Goal: Task Accomplishment & Management: Use online tool/utility

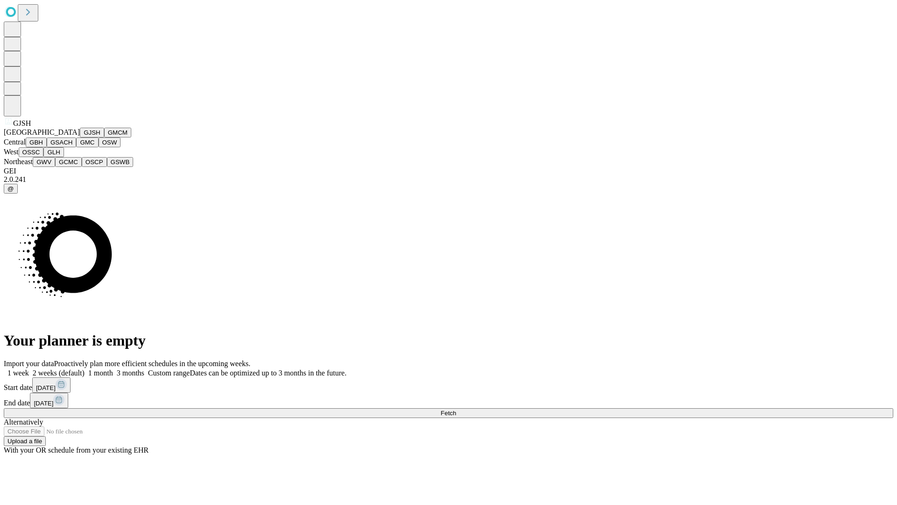
click at [80, 137] on button "GJSH" at bounding box center [92, 133] width 24 height 10
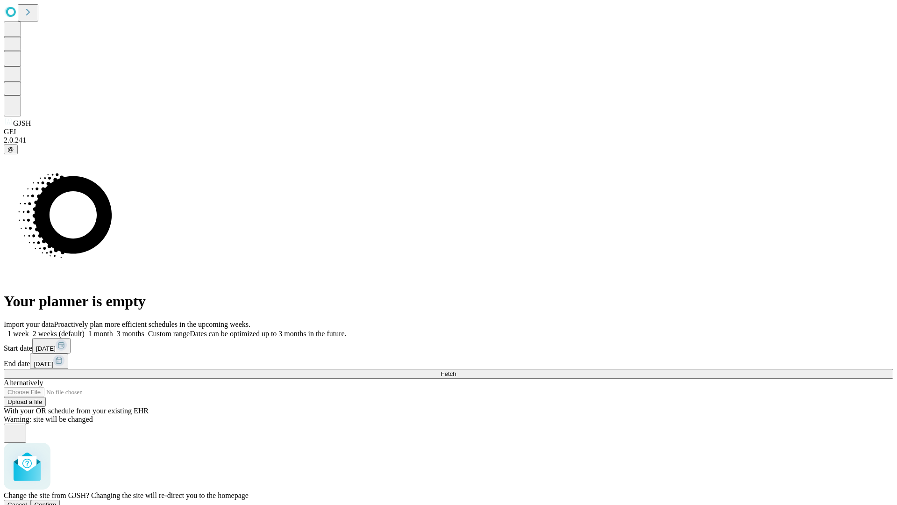
click at [57, 501] on span "Confirm" at bounding box center [46, 504] width 22 height 7
click at [85, 330] on label "2 weeks (default)" at bounding box center [57, 334] width 56 height 8
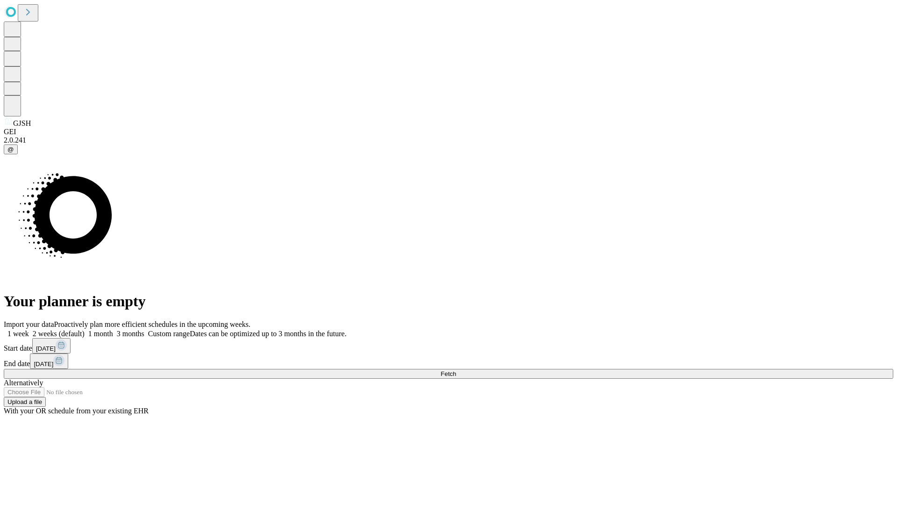
click at [456, 370] on span "Fetch" at bounding box center [448, 373] width 15 height 7
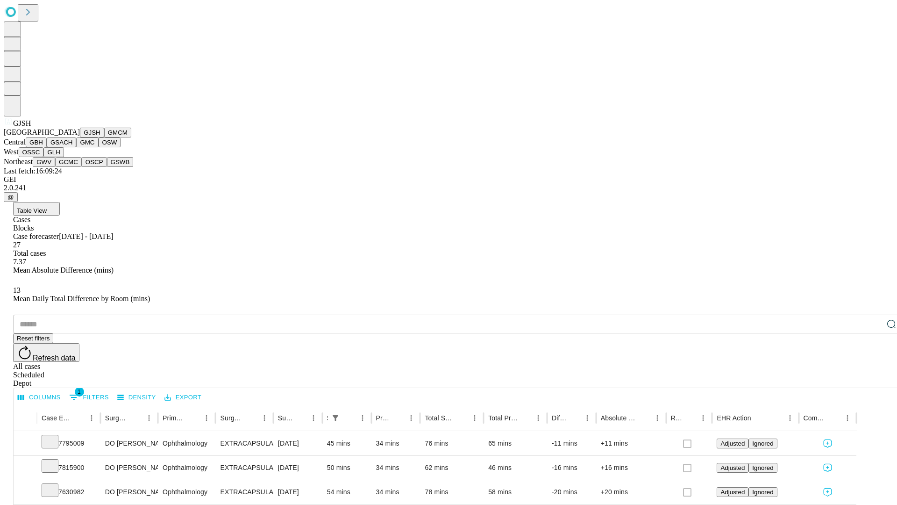
click at [104, 137] on button "GMCM" at bounding box center [117, 133] width 27 height 10
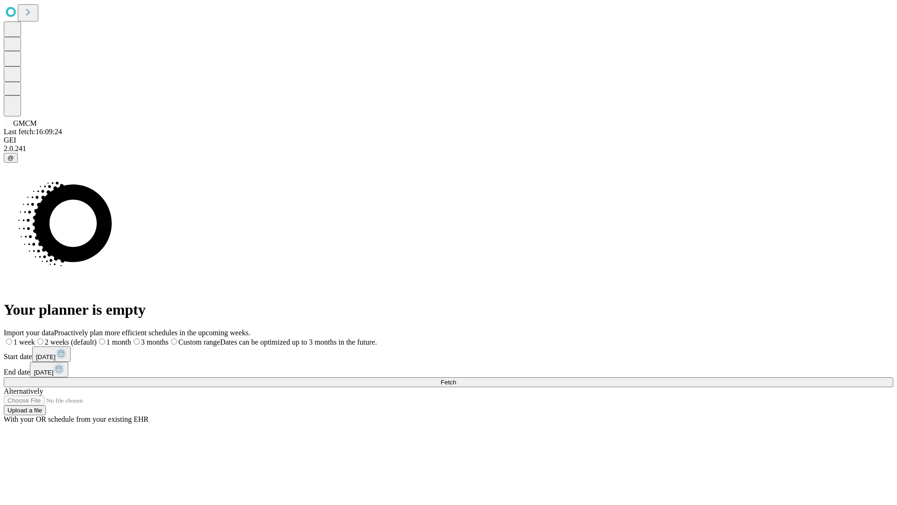
click at [456, 379] on span "Fetch" at bounding box center [448, 382] width 15 height 7
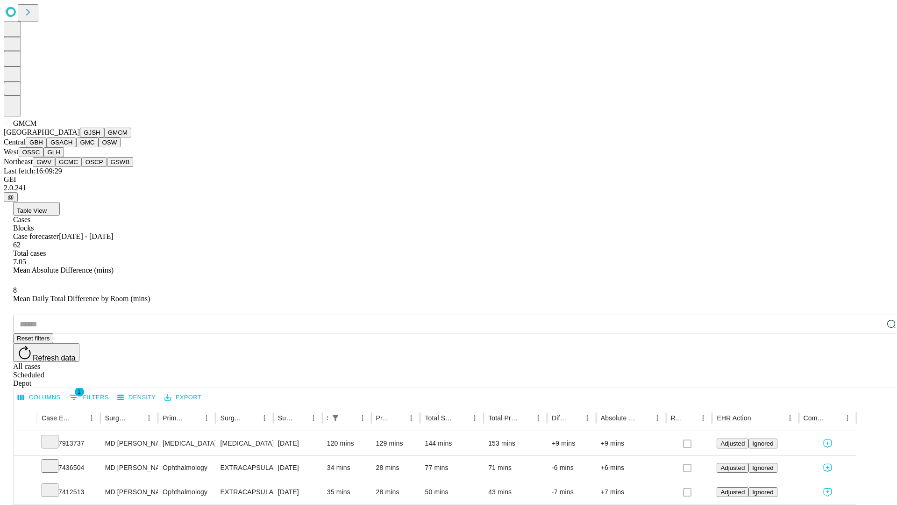
click at [47, 147] on button "GBH" at bounding box center [36, 142] width 21 height 10
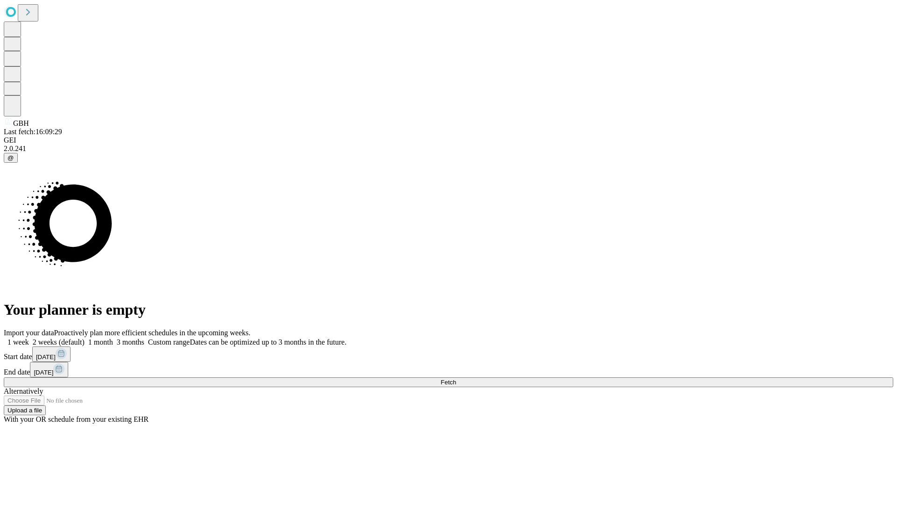
click at [85, 338] on label "2 weeks (default)" at bounding box center [57, 342] width 56 height 8
click at [456, 379] on span "Fetch" at bounding box center [448, 382] width 15 height 7
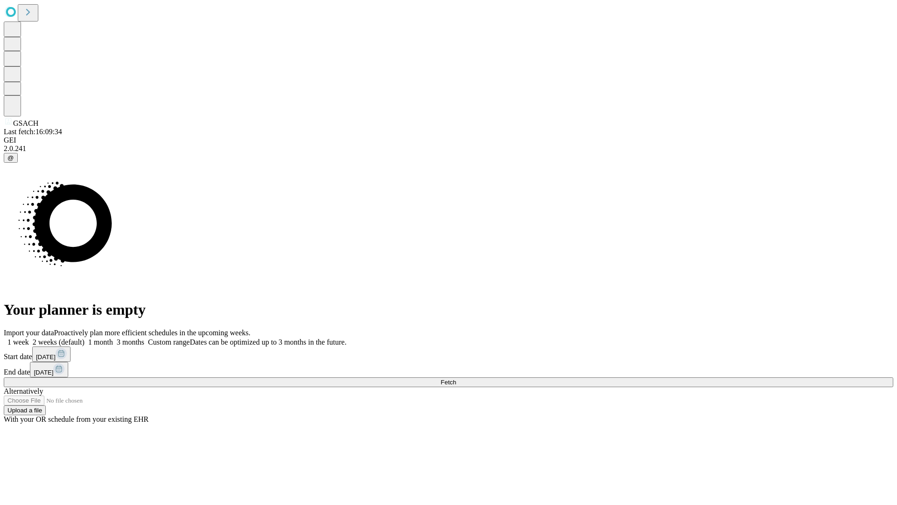
click at [85, 338] on label "2 weeks (default)" at bounding box center [57, 342] width 56 height 8
click at [456, 379] on span "Fetch" at bounding box center [448, 382] width 15 height 7
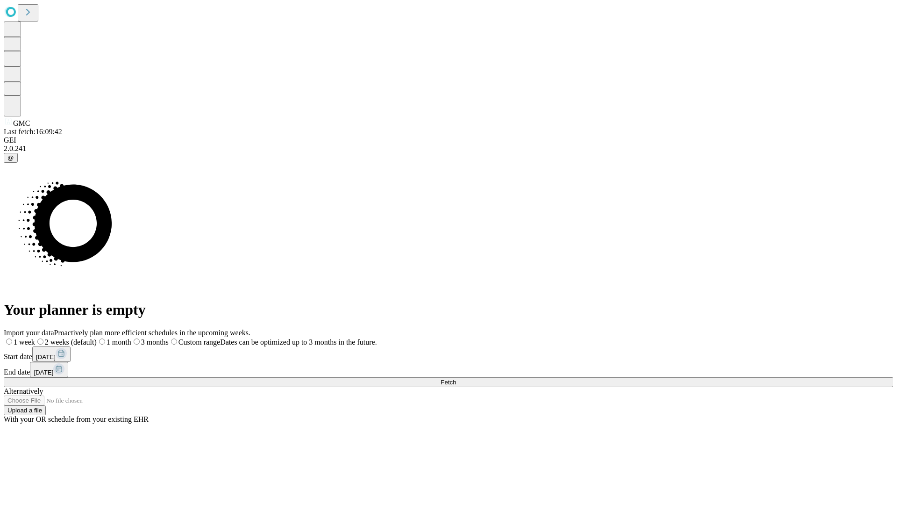
click at [97, 338] on label "2 weeks (default)" at bounding box center [66, 342] width 62 height 8
click at [456, 379] on span "Fetch" at bounding box center [448, 382] width 15 height 7
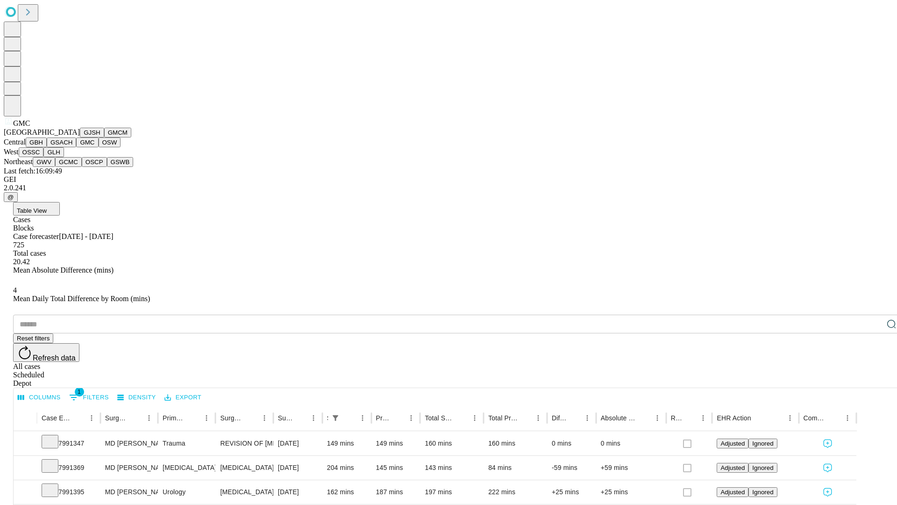
click at [99, 147] on button "OSW" at bounding box center [110, 142] width 22 height 10
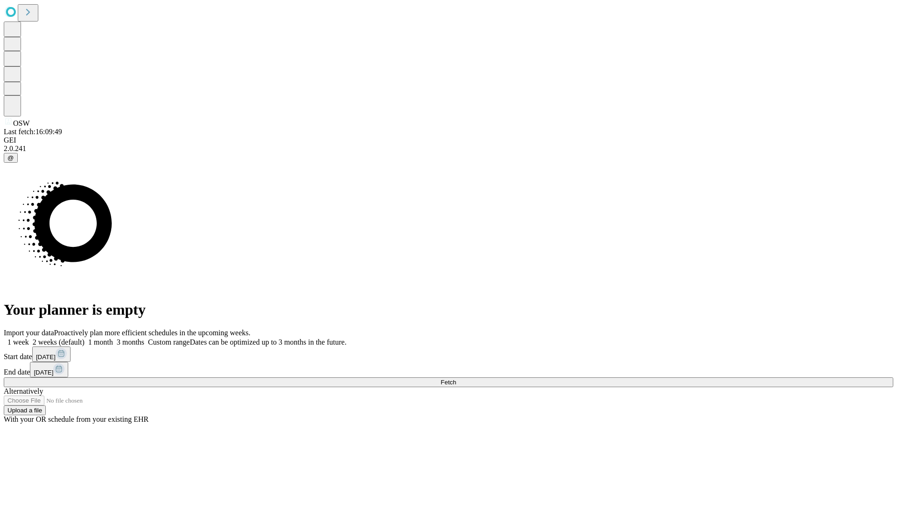
click at [85, 338] on label "2 weeks (default)" at bounding box center [57, 342] width 56 height 8
click at [456, 379] on span "Fetch" at bounding box center [448, 382] width 15 height 7
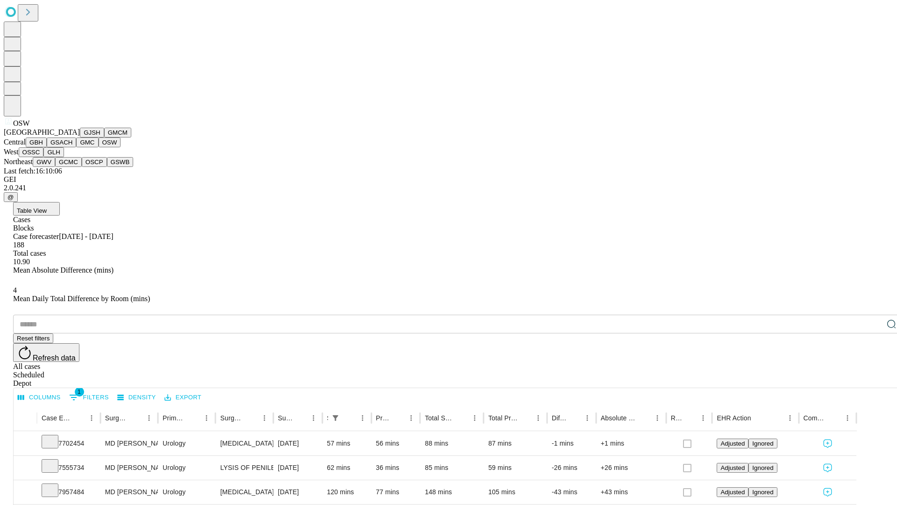
click at [44, 157] on button "OSSC" at bounding box center [31, 152] width 25 height 10
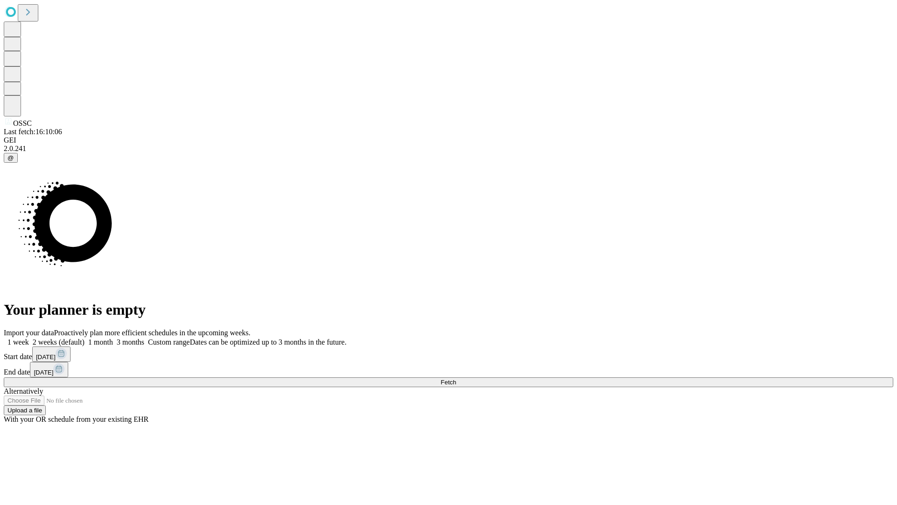
click at [85, 338] on label "2 weeks (default)" at bounding box center [57, 342] width 56 height 8
click at [456, 379] on span "Fetch" at bounding box center [448, 382] width 15 height 7
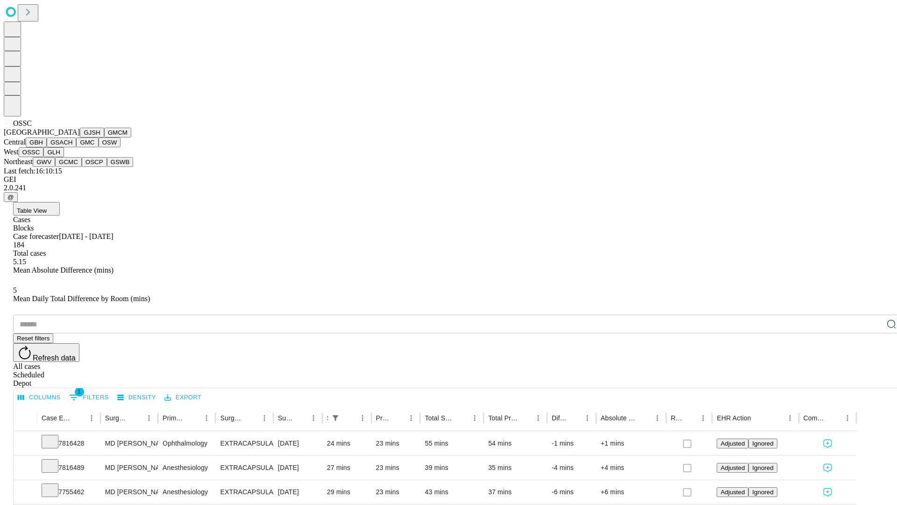
click at [64, 157] on button "GLH" at bounding box center [53, 152] width 20 height 10
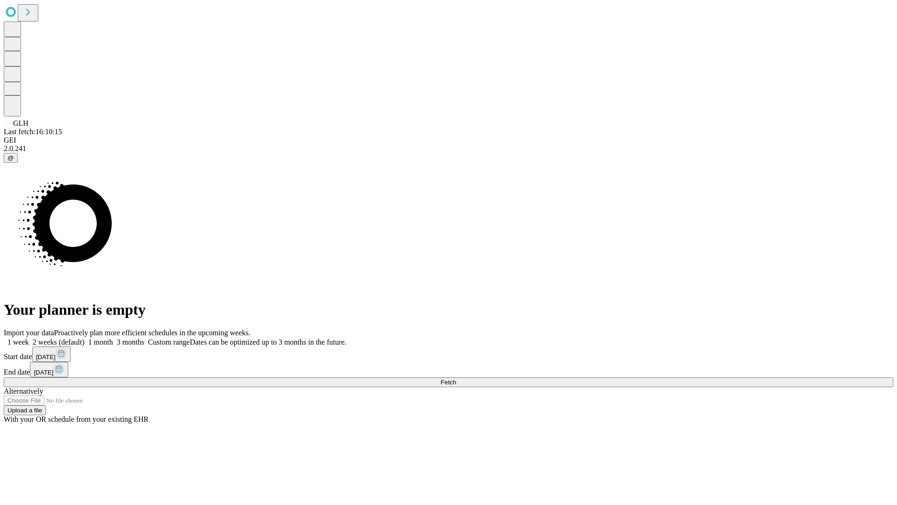
click at [85, 338] on label "2 weeks (default)" at bounding box center [57, 342] width 56 height 8
click at [456, 379] on span "Fetch" at bounding box center [448, 382] width 15 height 7
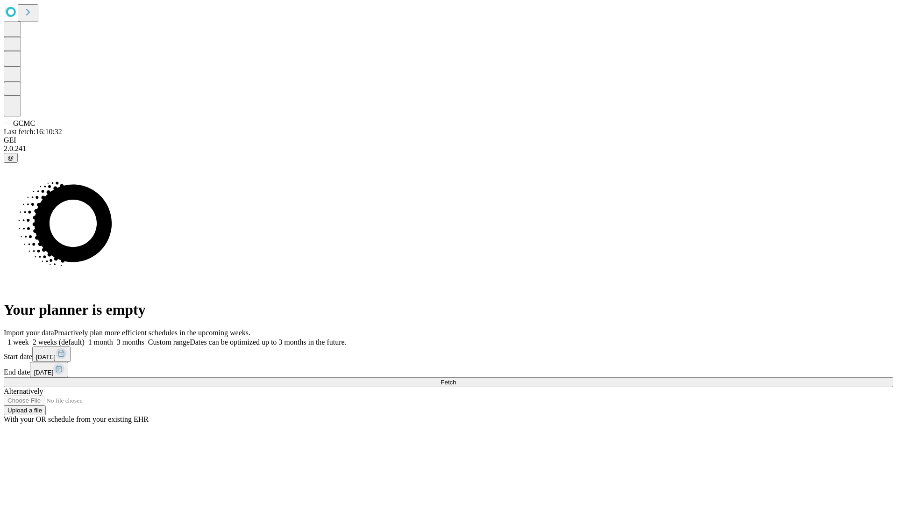
click at [85, 338] on label "2 weeks (default)" at bounding box center [57, 342] width 56 height 8
click at [456, 379] on span "Fetch" at bounding box center [448, 382] width 15 height 7
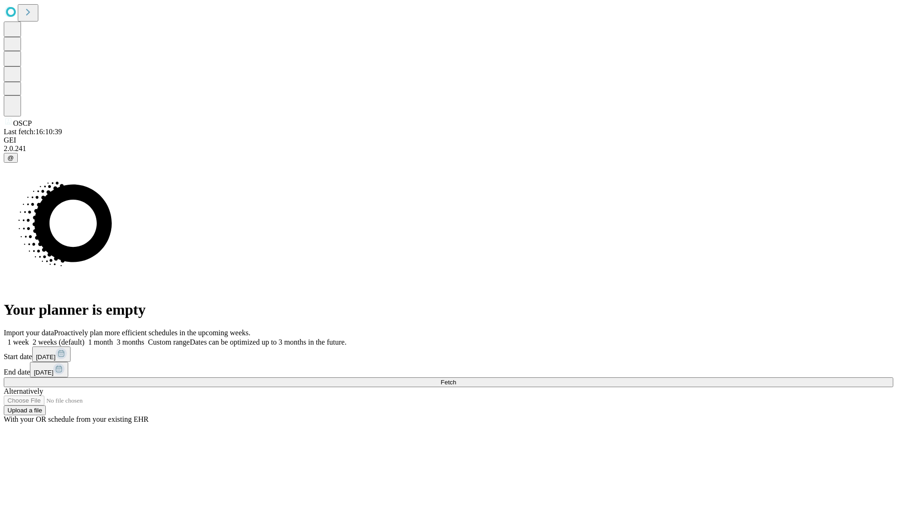
click at [85, 338] on label "2 weeks (default)" at bounding box center [57, 342] width 56 height 8
click at [456, 379] on span "Fetch" at bounding box center [448, 382] width 15 height 7
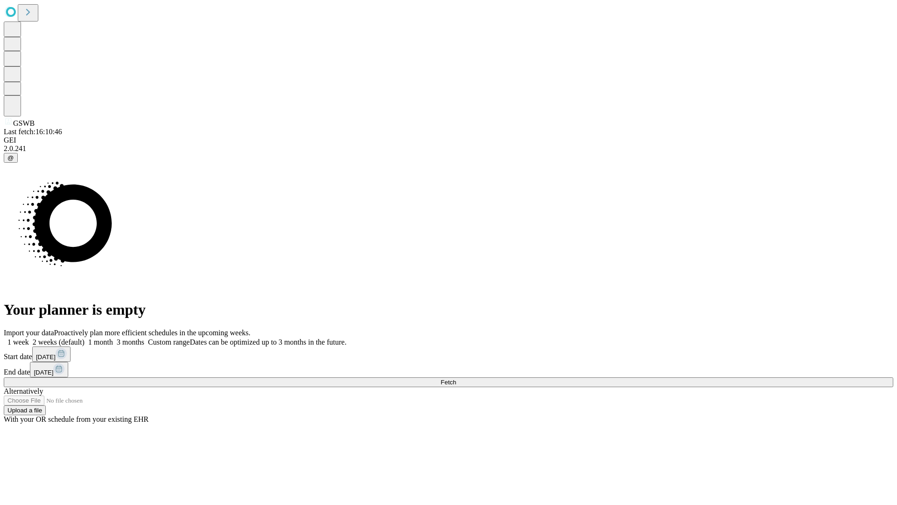
click at [85, 338] on label "2 weeks (default)" at bounding box center [57, 342] width 56 height 8
click at [456, 379] on span "Fetch" at bounding box center [448, 382] width 15 height 7
